Goal: Task Accomplishment & Management: Use online tool/utility

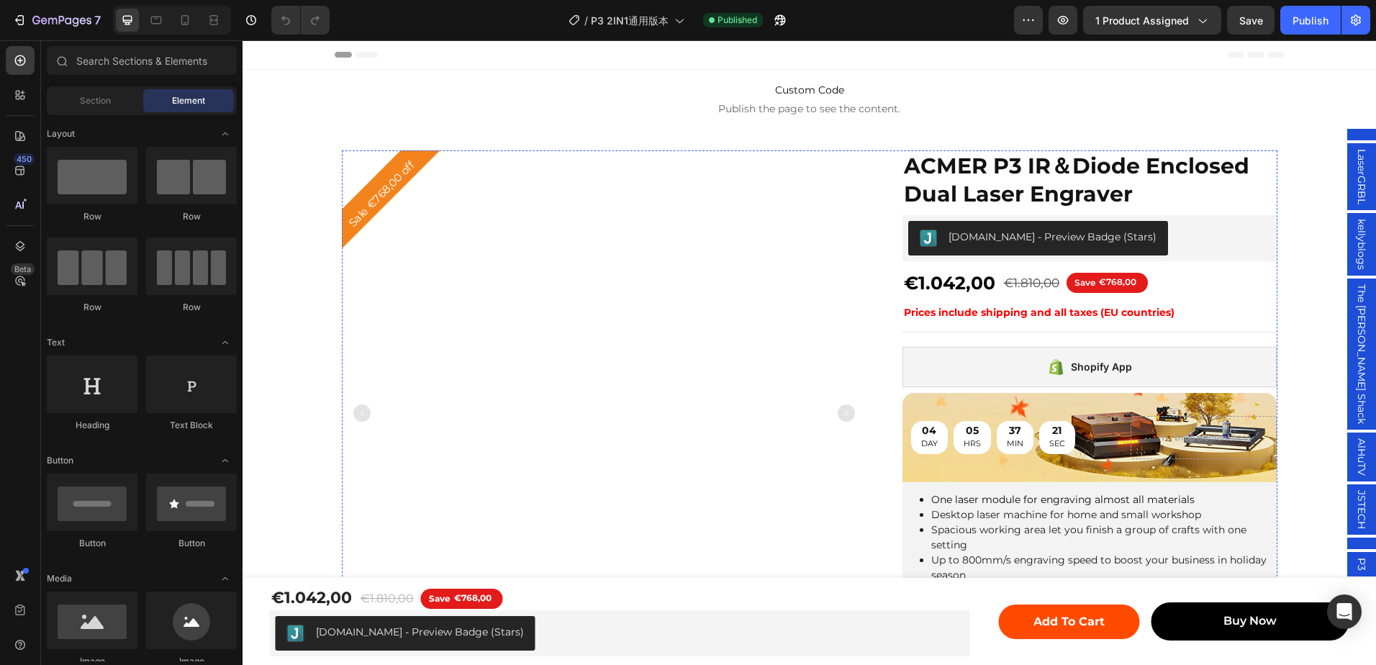
scroll to position [360, 0]
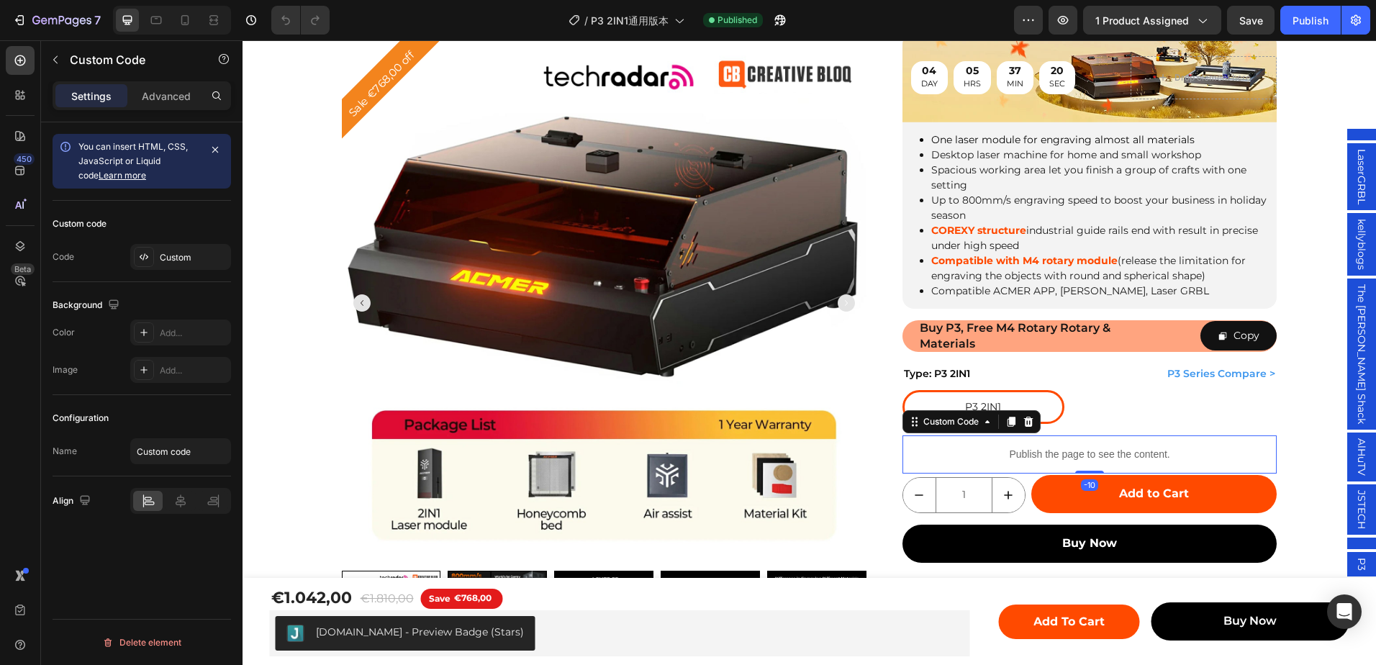
click at [1105, 443] on div "Publish the page to see the content." at bounding box center [1089, 454] width 375 height 38
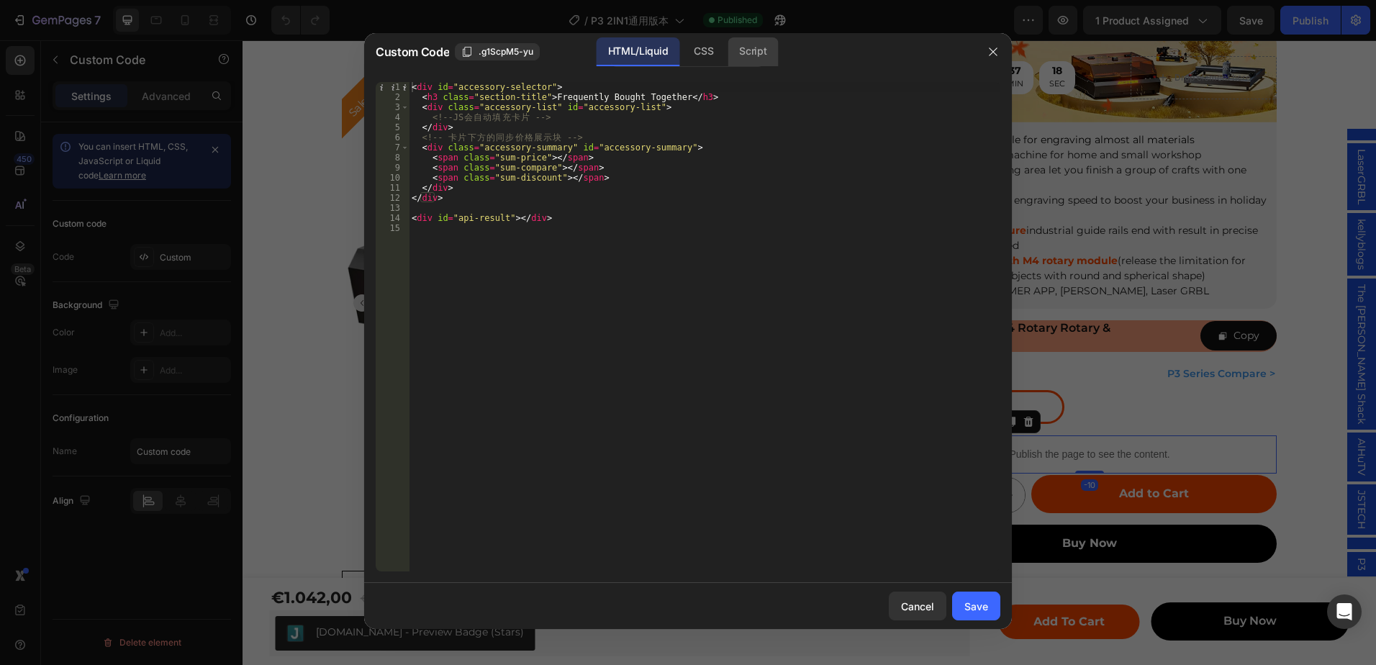
drag, startPoint x: 751, startPoint y: 83, endPoint x: 751, endPoint y: 59, distance: 24.5
click at [751, 83] on div "< div id = "accessory-selector" > < h3 class = "section-title" > Frequently Bou…" at bounding box center [705, 336] width 592 height 509
click at [751, 59] on div "Script" at bounding box center [753, 51] width 50 height 29
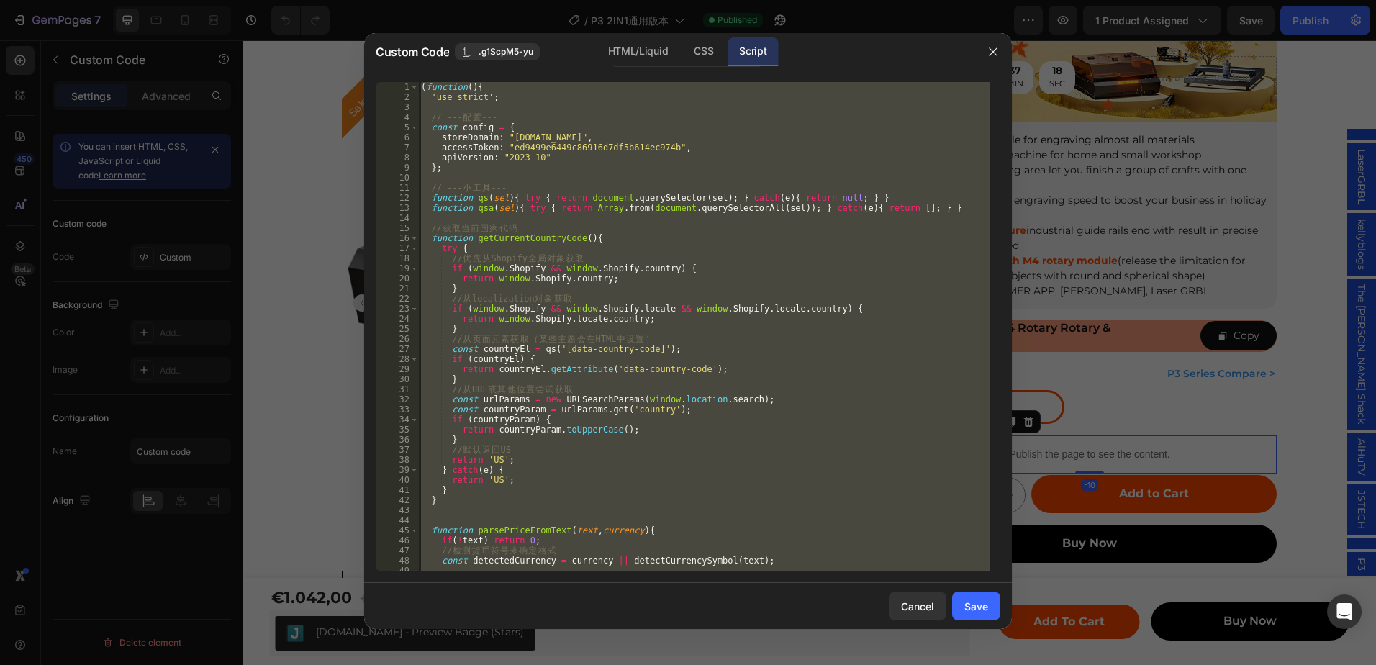
click at [818, 265] on div "( function ( ) { 'use strict' ; // --- 配 置 --- const config = { storeDomain : "…" at bounding box center [703, 326] width 571 height 489
type textarea "if (window.Shopify && window.Shopify.country) {"
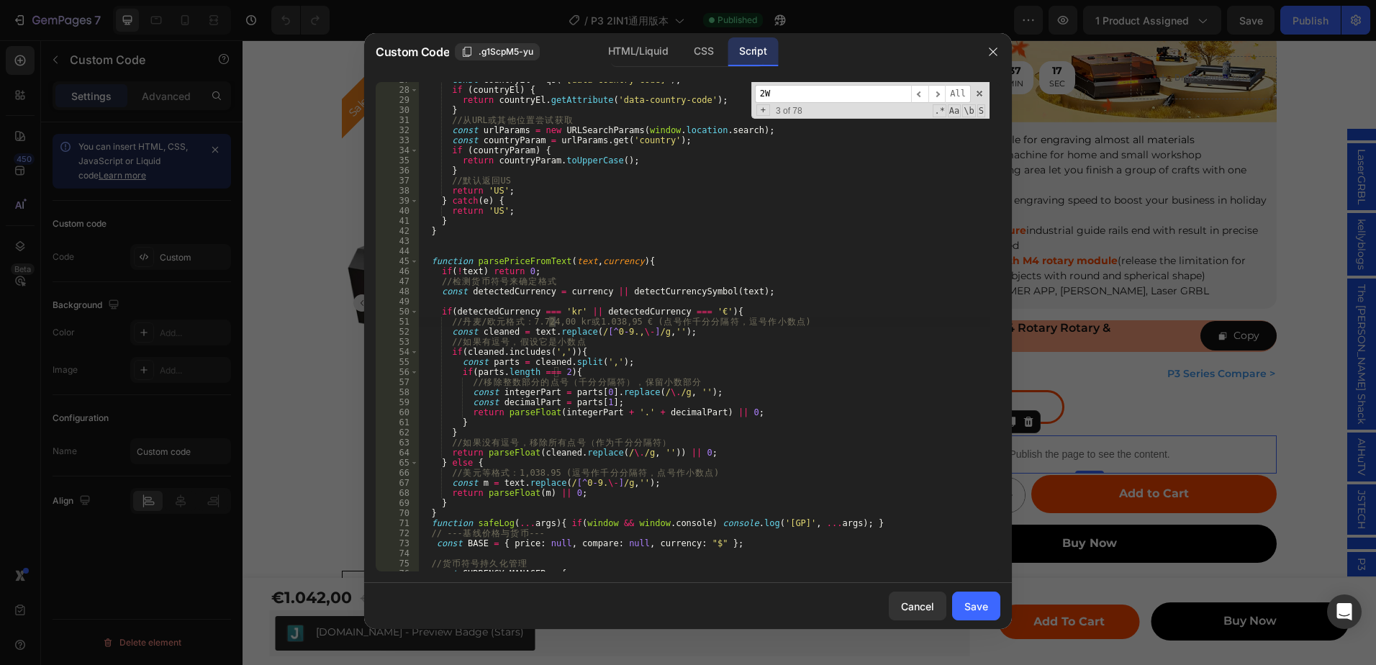
scroll to position [12755, 0]
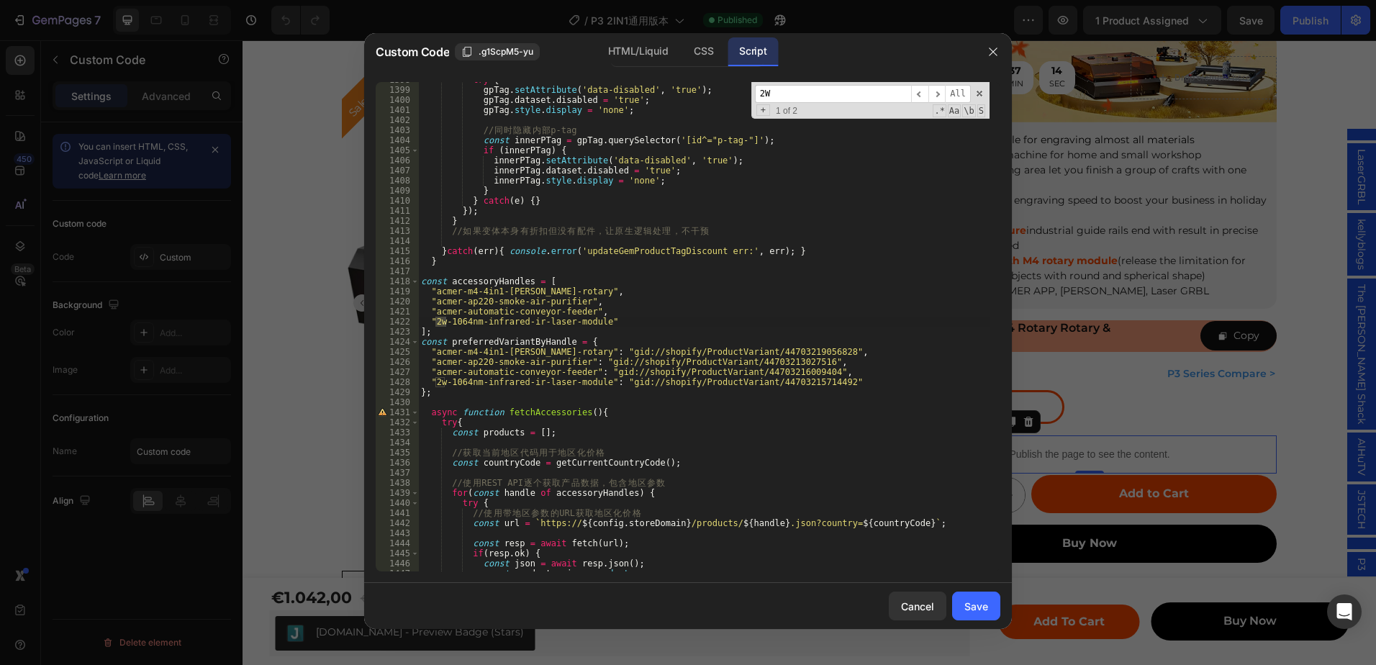
type input "2W"
click at [436, 322] on div "try { gpTag . setAttribute ( 'data-disabled' , 'true' ) ; gpTag . dataset . dis…" at bounding box center [703, 326] width 571 height 489
drag, startPoint x: 435, startPoint y: 319, endPoint x: 597, endPoint y: 325, distance: 162.0
click at [597, 325] on div "try { gpTag . setAttribute ( 'data-disabled' , 'true' ) ; gpTag . dataset . dis…" at bounding box center [703, 329] width 571 height 509
paste textarea "48w-diode-laser-module-upgrade-kit"
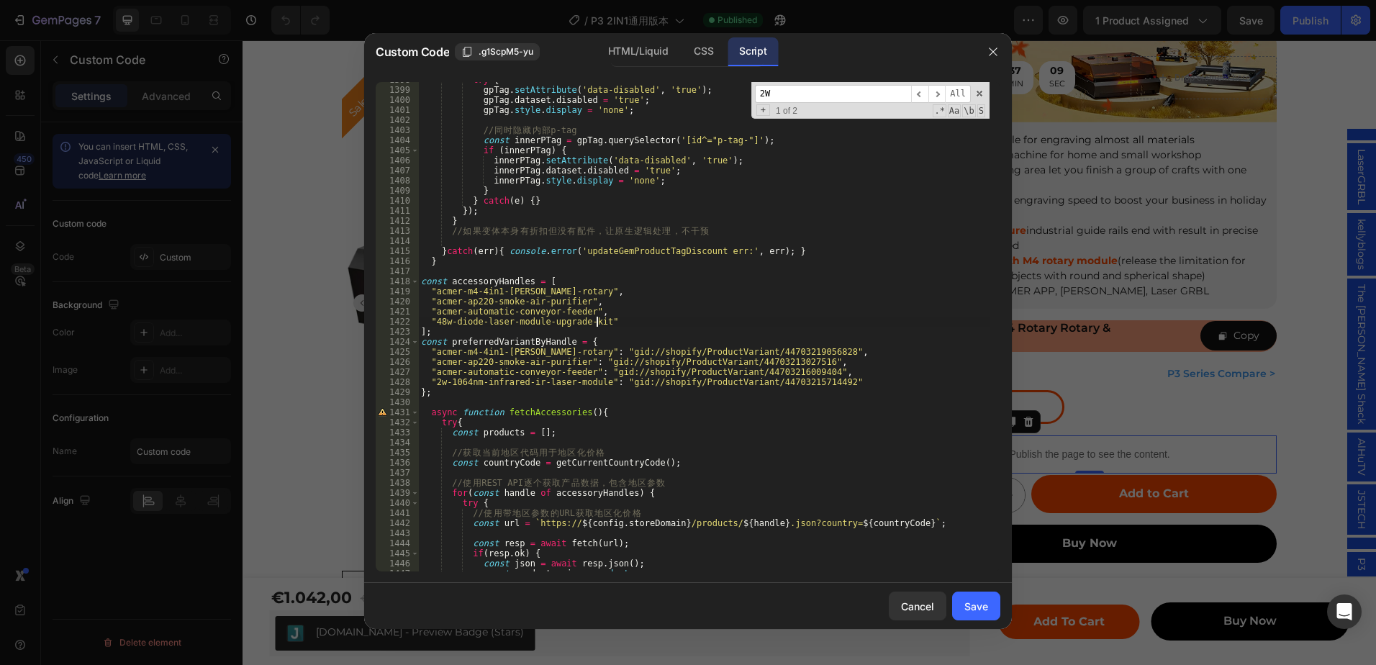
drag, startPoint x: 832, startPoint y: 384, endPoint x: 602, endPoint y: 384, distance: 229.6
click at [831, 384] on div "try { gpTag . setAttribute ( 'data-disabled' , 'true' ) ; gpTag . dataset . dis…" at bounding box center [703, 329] width 571 height 509
click at [431, 386] on div "try { gpTag . setAttribute ( 'data-disabled' , 'true' ) ; gpTag . dataset . dis…" at bounding box center [703, 329] width 571 height 509
type textarea "// "2w-1064nm-infrared-ir-laser-module": "gid://shopify/ProductVariant/44703215…"
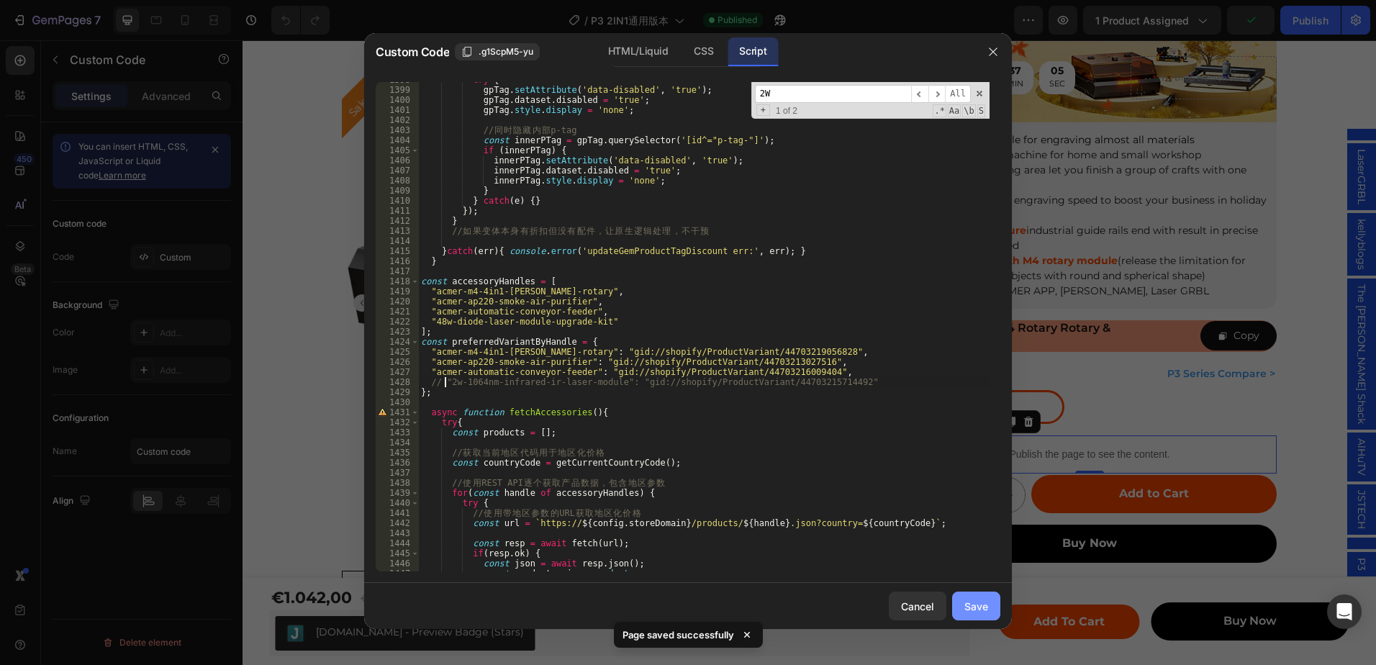
click at [979, 615] on button "Save" at bounding box center [976, 606] width 48 height 29
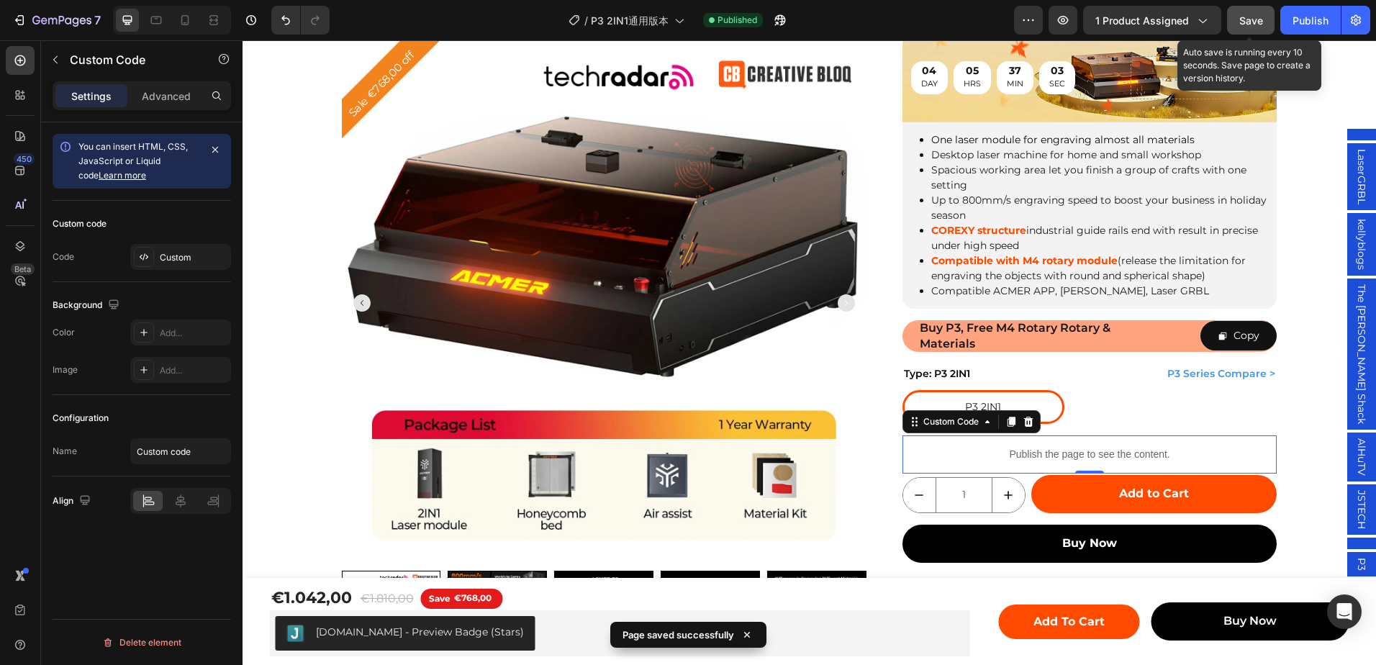
click at [1249, 13] on div "Save" at bounding box center [1251, 20] width 24 height 15
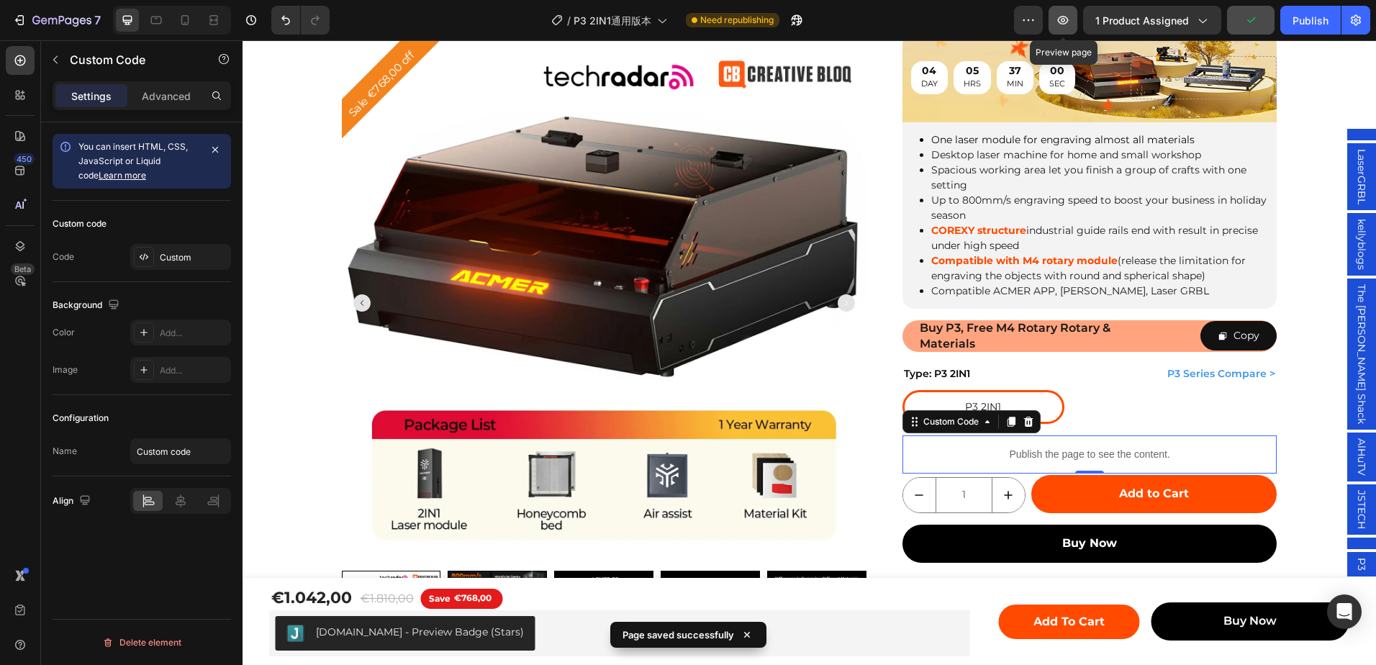
click at [1057, 17] on icon "button" at bounding box center [1063, 20] width 14 height 14
click at [1041, 13] on button "button" at bounding box center [1028, 20] width 29 height 29
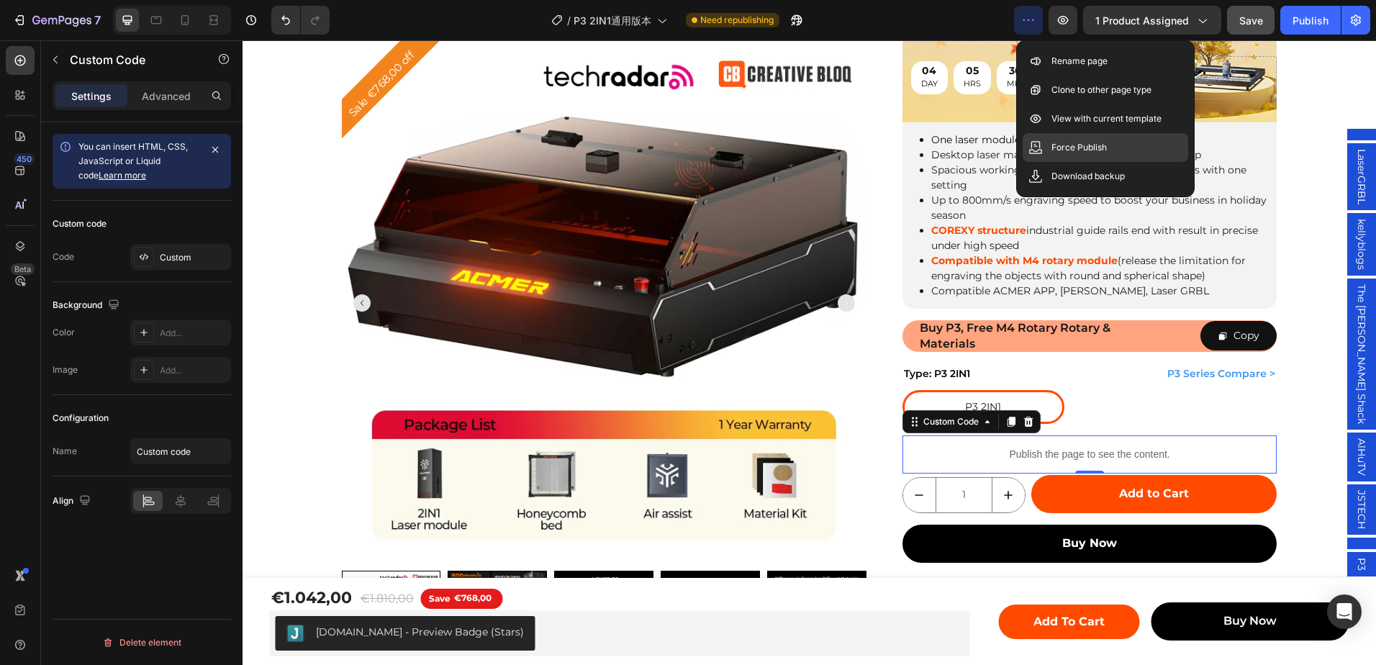
click at [1089, 151] on p "Force Publish" at bounding box center [1078, 147] width 55 height 14
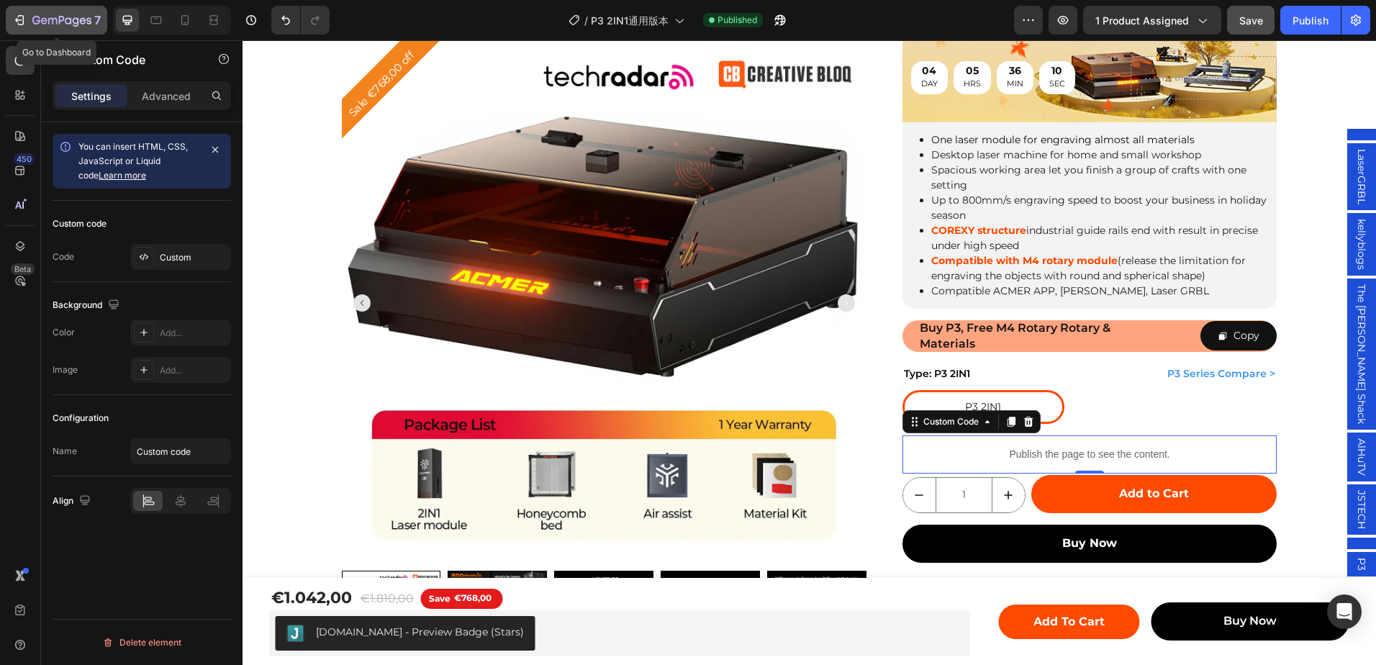
click at [37, 7] on button "7" at bounding box center [56, 20] width 101 height 29
